Goal: Check status: Check status

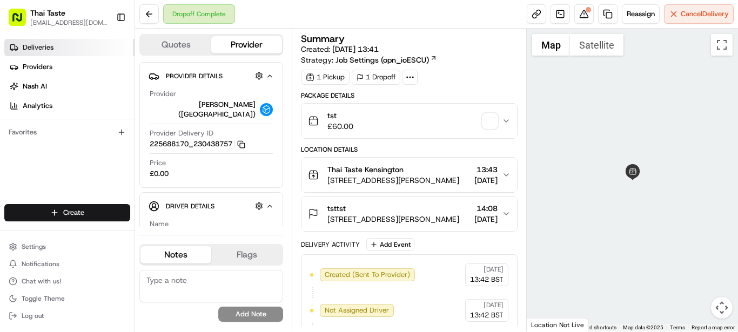
click at [51, 52] on link "Deliveries" at bounding box center [69, 47] width 130 height 17
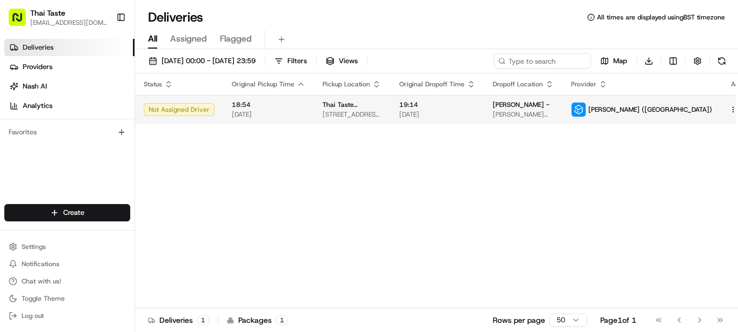
click at [708, 109] on html "Thai Taste [EMAIL_ADDRESS][DOMAIN_NAME] Toggle Sidebar Deliveries Providers [PE…" at bounding box center [369, 166] width 738 height 332
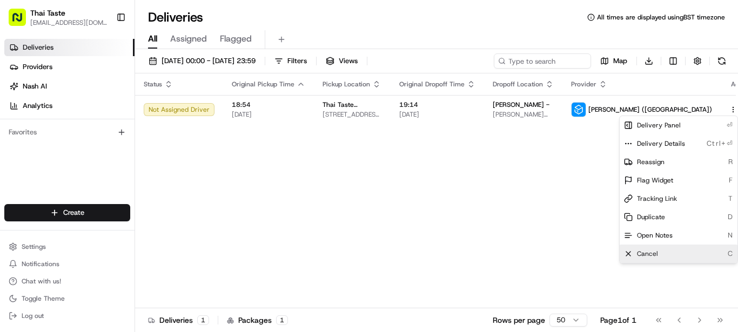
click at [661, 253] on div "Cancel C" at bounding box center [678, 254] width 118 height 18
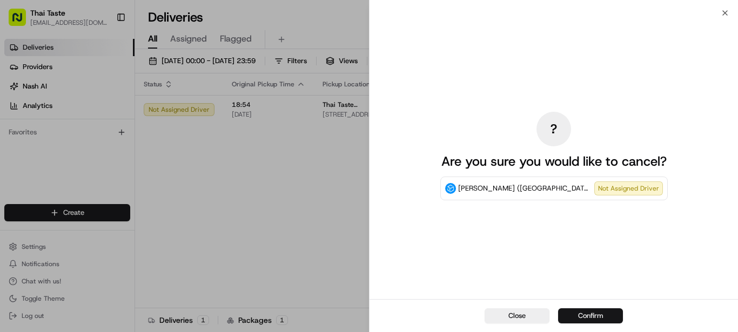
click at [602, 313] on button "Confirm" at bounding box center [590, 315] width 65 height 15
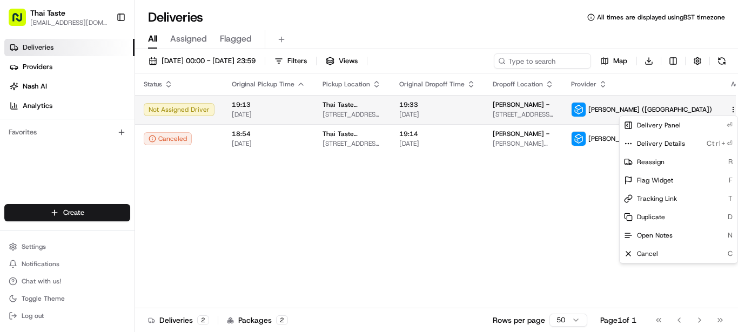
click at [707, 111] on html "Thai Taste [EMAIL_ADDRESS][DOMAIN_NAME] Toggle Sidebar Deliveries Providers [PE…" at bounding box center [369, 166] width 738 height 332
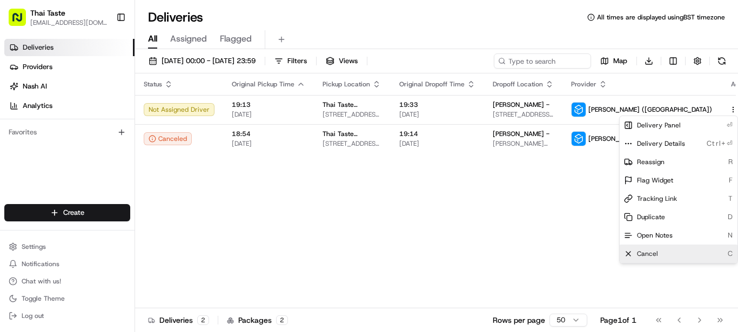
click at [647, 250] on span "Cancel" at bounding box center [647, 253] width 21 height 9
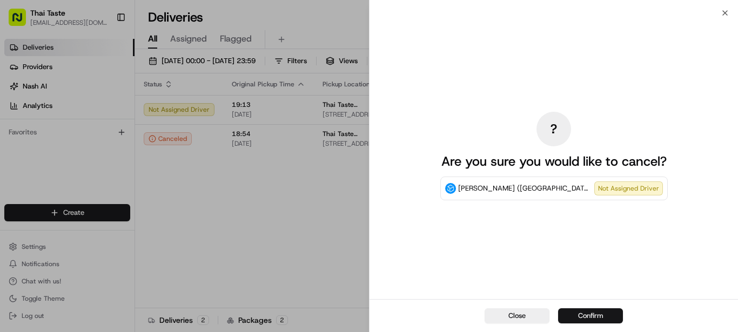
click at [605, 314] on button "Confirm" at bounding box center [590, 315] width 65 height 15
